Goal: Find specific page/section: Find specific page/section

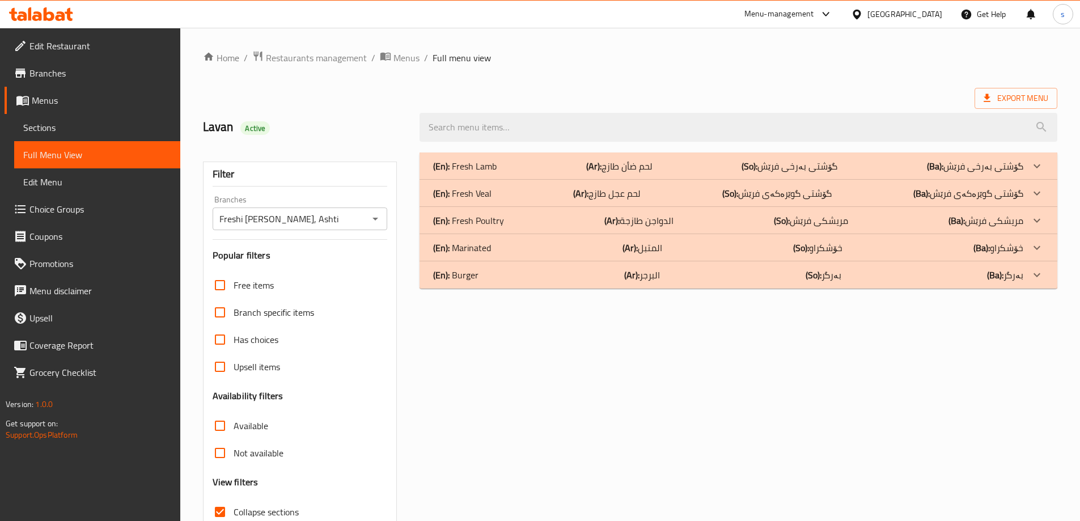
scroll to position [82, 0]
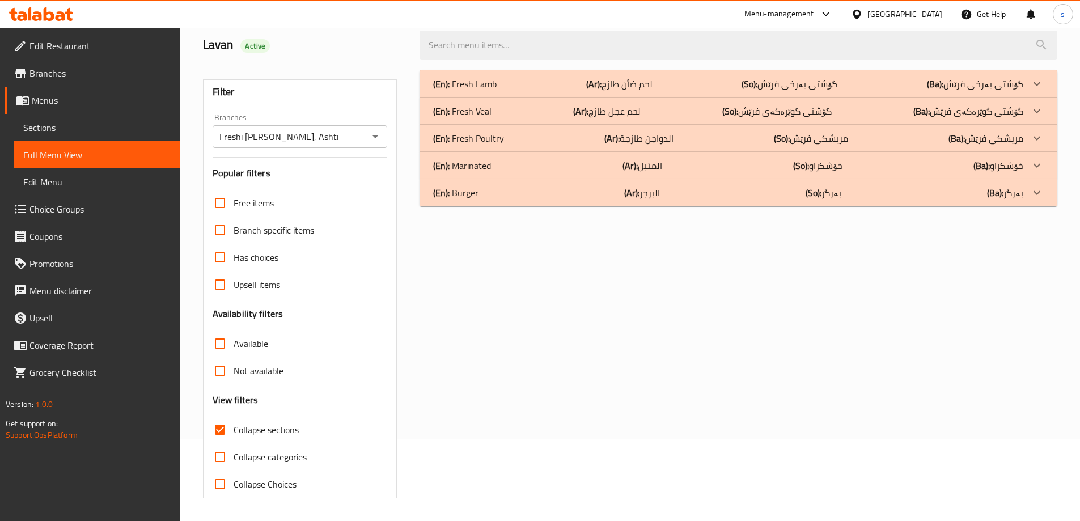
click at [66, 18] on icon at bounding box center [41, 14] width 64 height 14
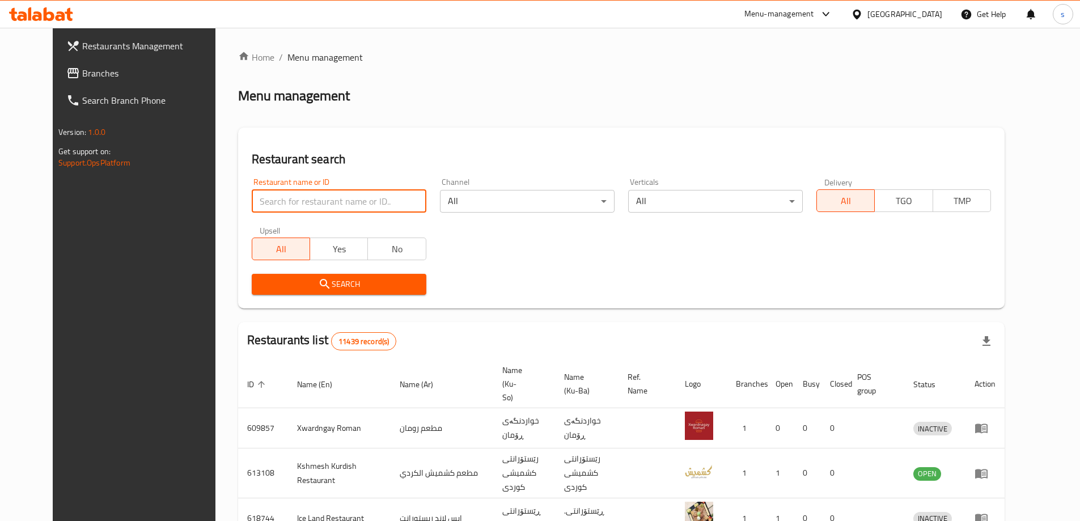
click at [292, 190] on input "search" at bounding box center [339, 201] width 175 height 23
paste input "690291"
type input "690291"
click button "Search" at bounding box center [339, 284] width 175 height 21
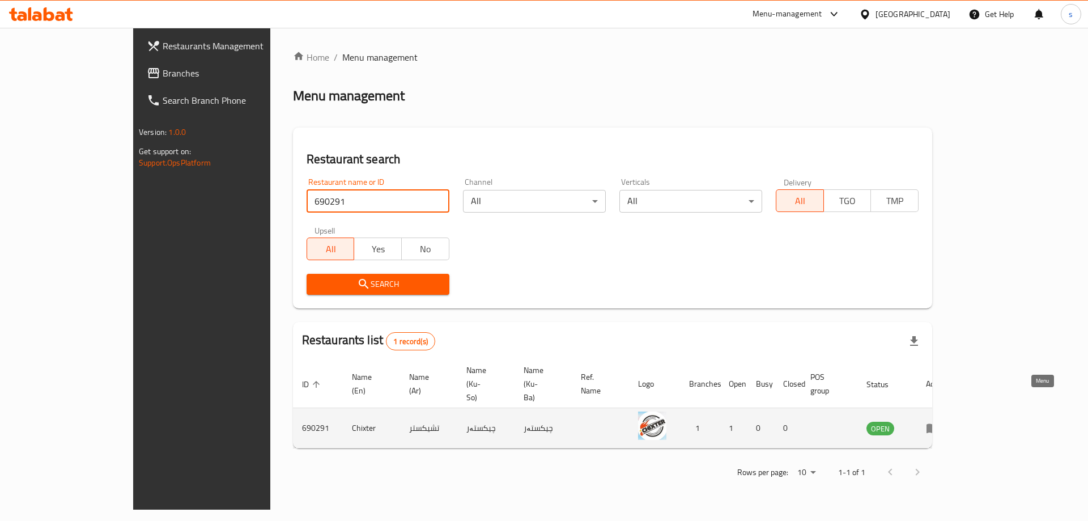
click at [940, 421] on icon "enhanced table" at bounding box center [933, 428] width 14 height 14
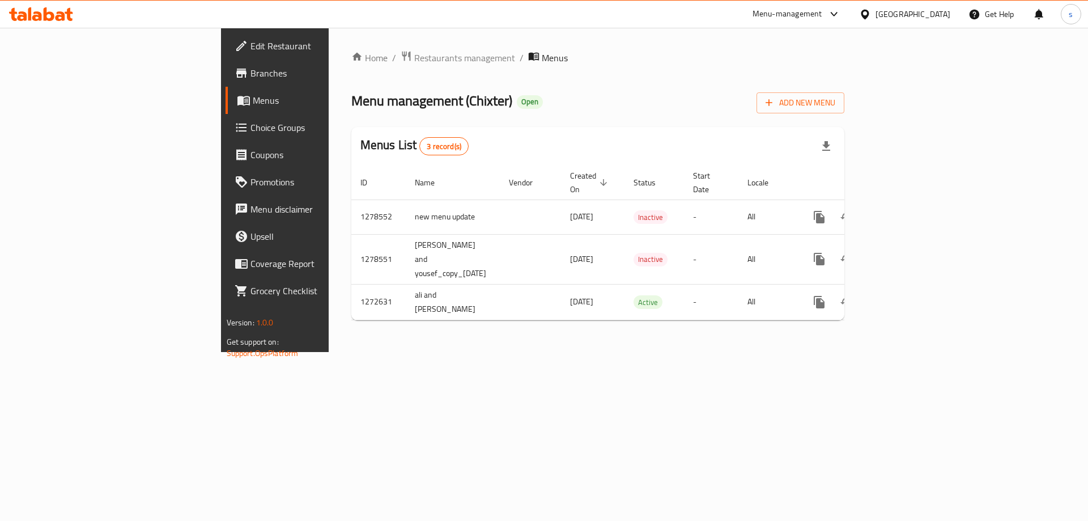
click at [251, 75] on span "Branches" at bounding box center [322, 73] width 143 height 14
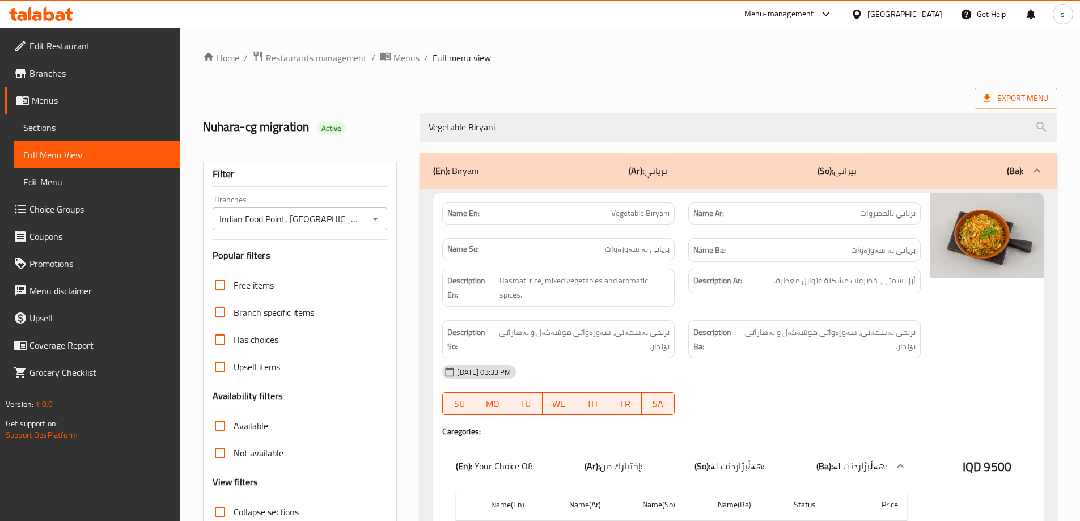
scroll to position [193, 0]
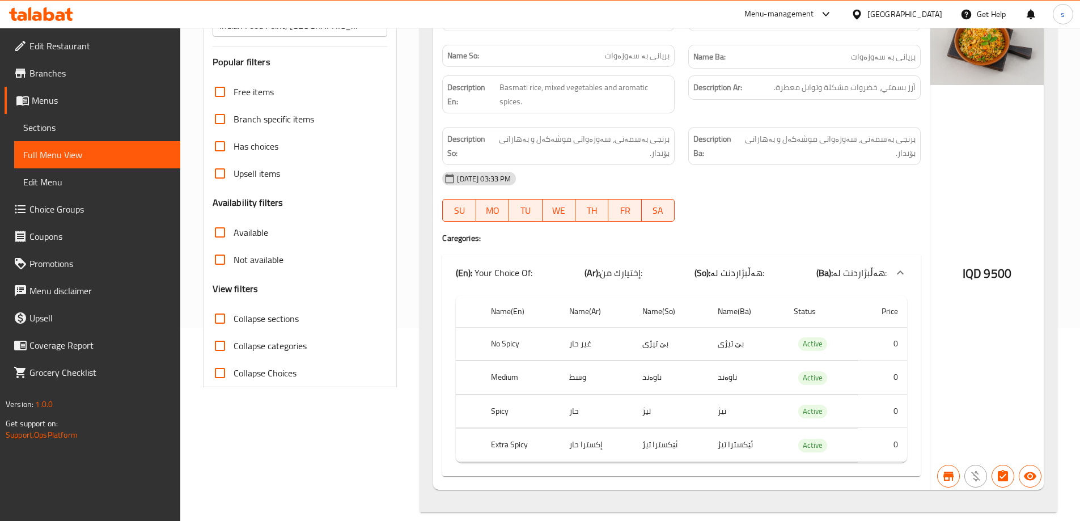
click at [53, 12] on icon at bounding box center [41, 14] width 64 height 14
